Goal: Navigation & Orientation: Find specific page/section

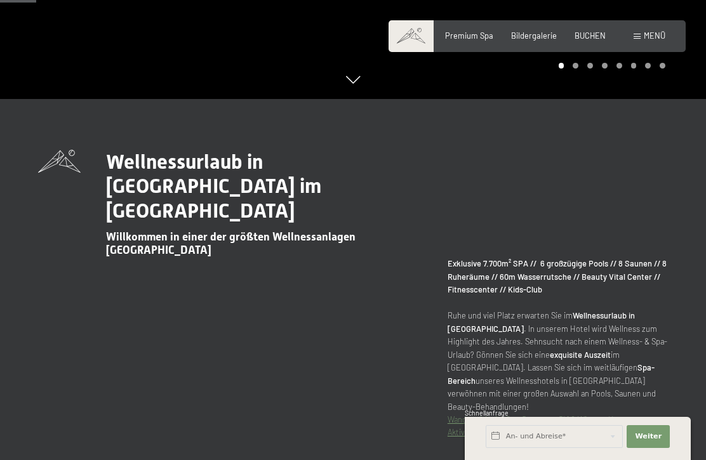
click at [542, 39] on div "Bildergalerie" at bounding box center [534, 35] width 46 height 11
click at [543, 36] on span "Bildergalerie" at bounding box center [534, 35] width 46 height 10
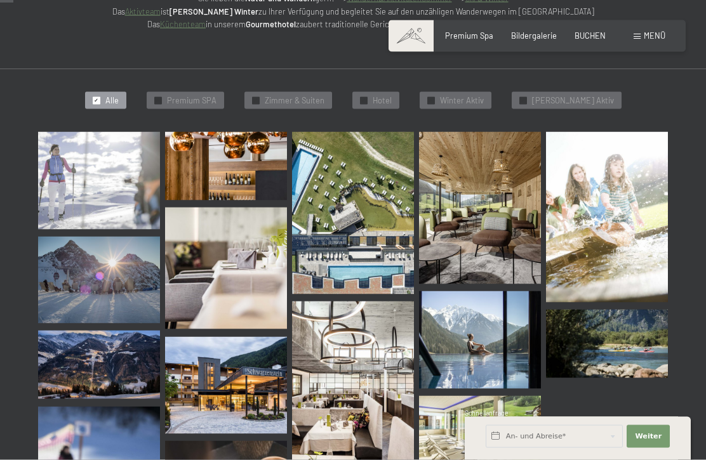
scroll to position [267, 0]
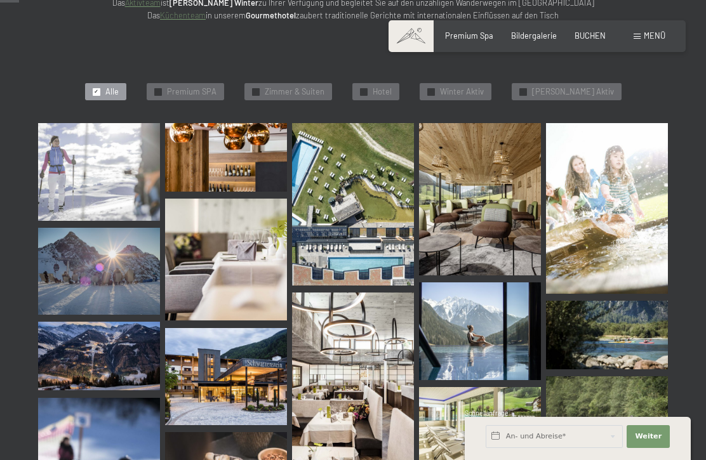
click at [77, 173] on img at bounding box center [99, 172] width 122 height 98
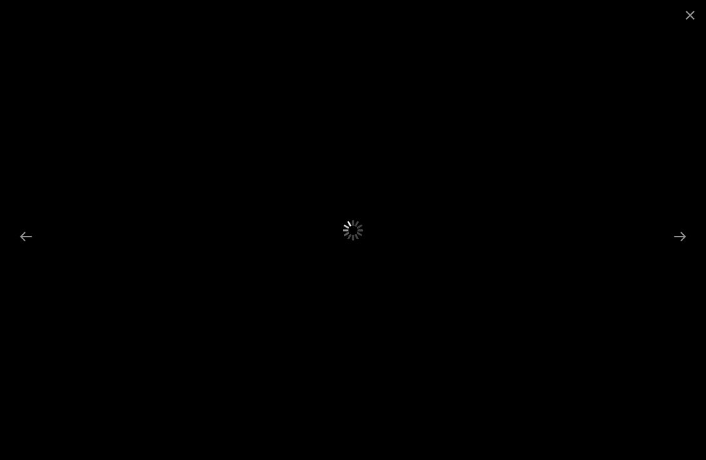
click at [690, 20] on button "Close gallery" at bounding box center [690, 15] width 32 height 30
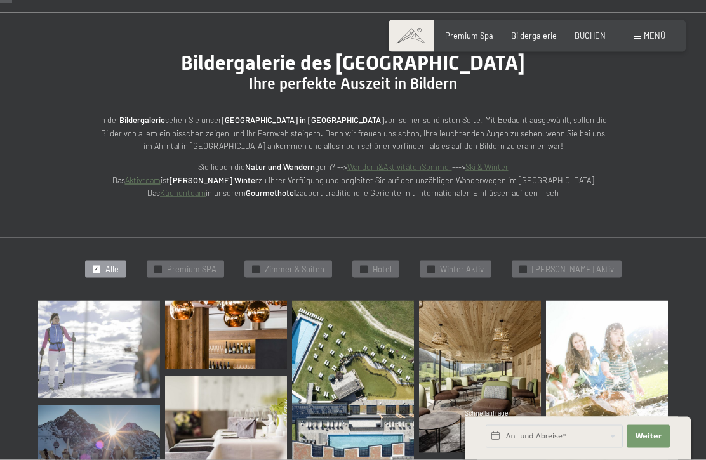
scroll to position [0, 0]
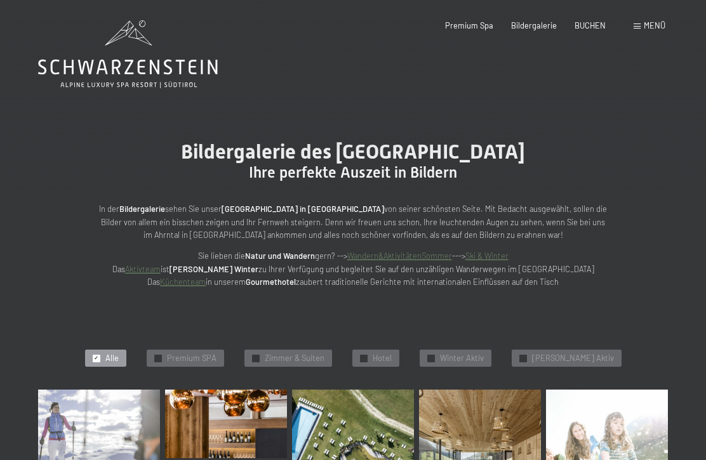
click at [652, 20] on div "Buchen Anfragen Premium Spa Bildergalerie BUCHEN Menü DE IT EN Gutschein Bilder…" at bounding box center [537, 25] width 257 height 11
click at [635, 22] on div "Menü" at bounding box center [650, 25] width 32 height 11
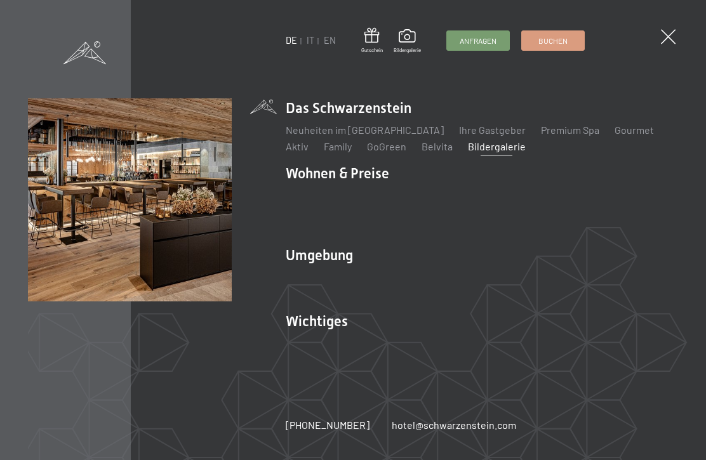
click at [1, 1] on img at bounding box center [0, 0] width 1 height 1
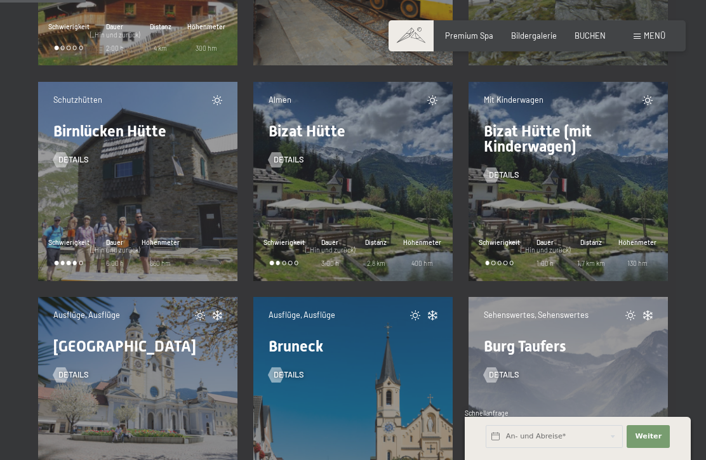
scroll to position [1877, 0]
